Goal: Check status: Check status

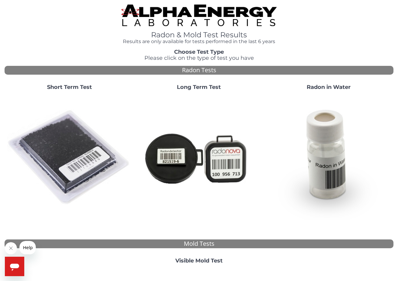
click at [72, 87] on strong "Short Term Test" at bounding box center [69, 87] width 45 height 7
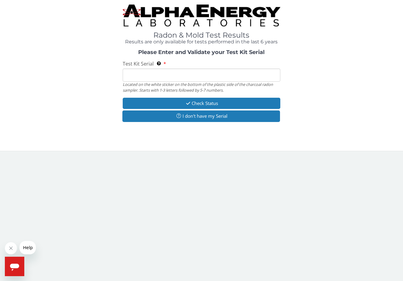
click at [129, 73] on input "Test Kit Serial Located on the white sticker on the bottom of the plastic side …" at bounding box center [201, 75] width 157 height 13
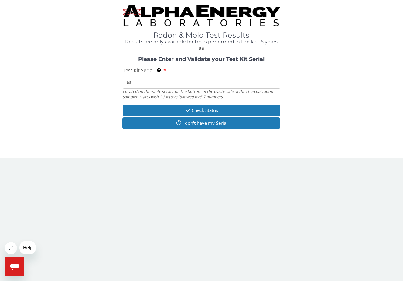
type input "a"
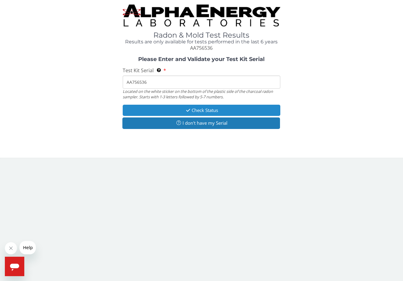
type input "AA756536"
click at [157, 110] on button "Check Status" at bounding box center [201, 110] width 157 height 11
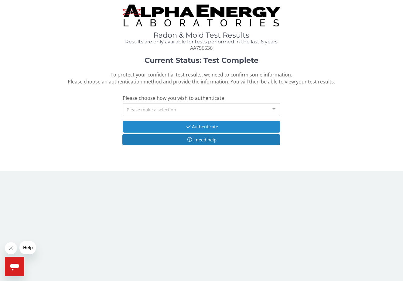
click at [177, 127] on button "Authenticate" at bounding box center [201, 126] width 157 height 11
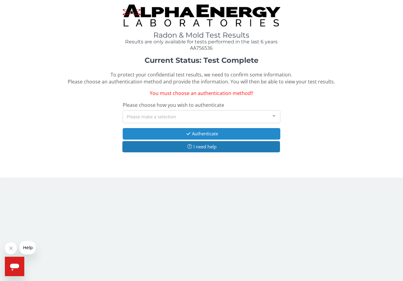
click at [177, 133] on button "Authenticate" at bounding box center [201, 133] width 157 height 11
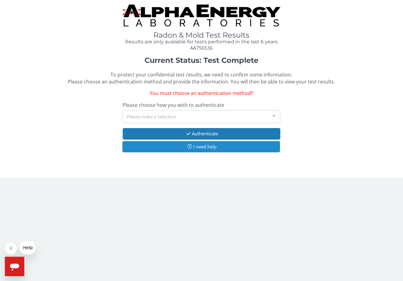
click at [179, 145] on button "I need help" at bounding box center [200, 146] width 157 height 11
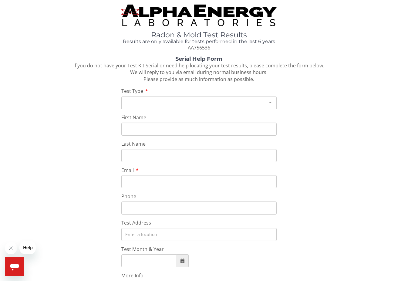
click at [157, 103] on div "Please make a selection" at bounding box center [199, 102] width 156 height 13
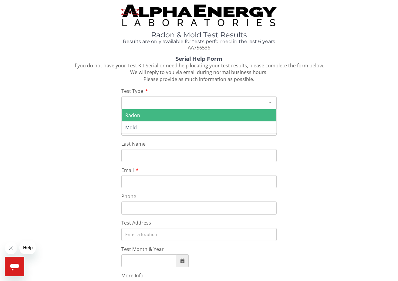
click at [156, 114] on span "Radon" at bounding box center [199, 115] width 155 height 12
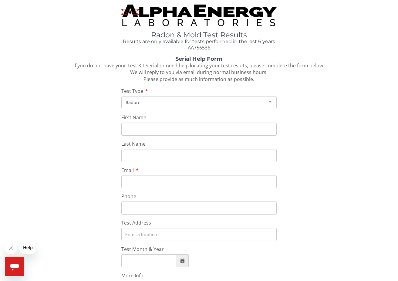
click at [146, 129] on input "First Name" at bounding box center [199, 129] width 156 height 13
type input "[PERSON_NAME]"
type input "[EMAIL_ADDRESS][DOMAIN_NAME]"
click at [155, 209] on input "Phone" at bounding box center [199, 207] width 156 height 13
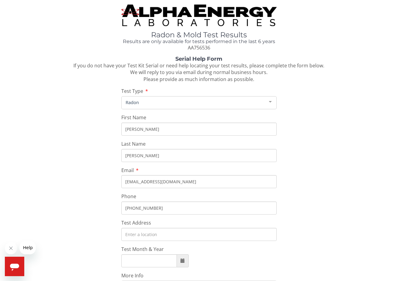
type input "[PHONE_NUMBER]"
click at [166, 235] on input "Test Address" at bounding box center [199, 234] width 156 height 13
type input "[STREET_ADDRESS]"
click at [159, 264] on input "Test Month & Year" at bounding box center [149, 260] width 56 height 13
type input "[DATE]"
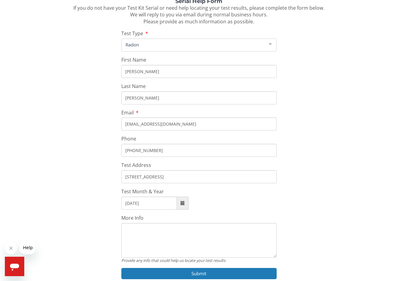
scroll to position [83, 0]
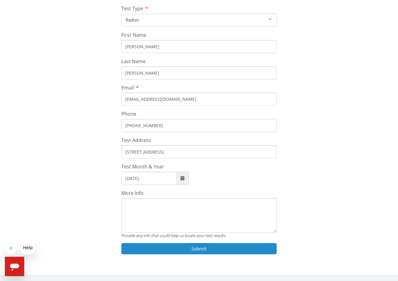
click at [190, 245] on button "Submit" at bounding box center [199, 248] width 156 height 11
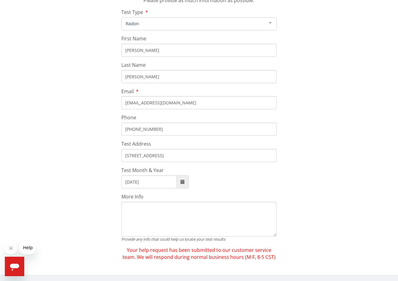
scroll to position [79, 0]
